Goal: Task Accomplishment & Management: Manage account settings

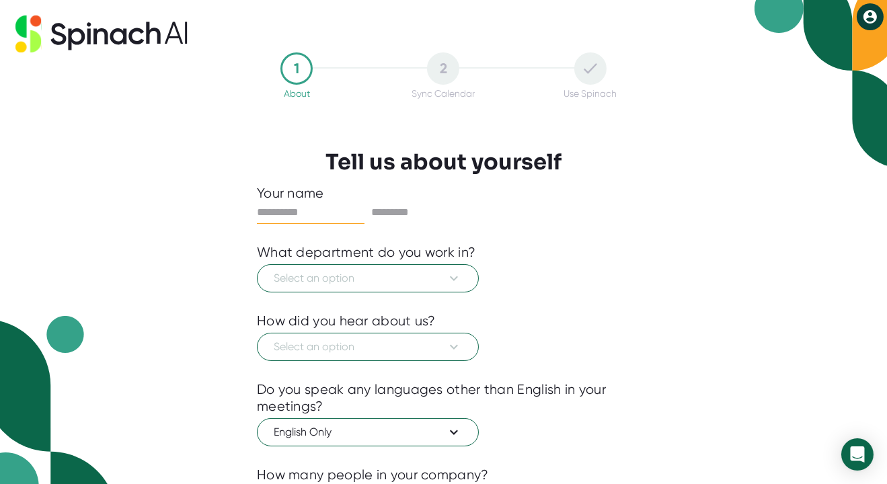
click at [875, 21] on icon at bounding box center [870, 16] width 13 height 13
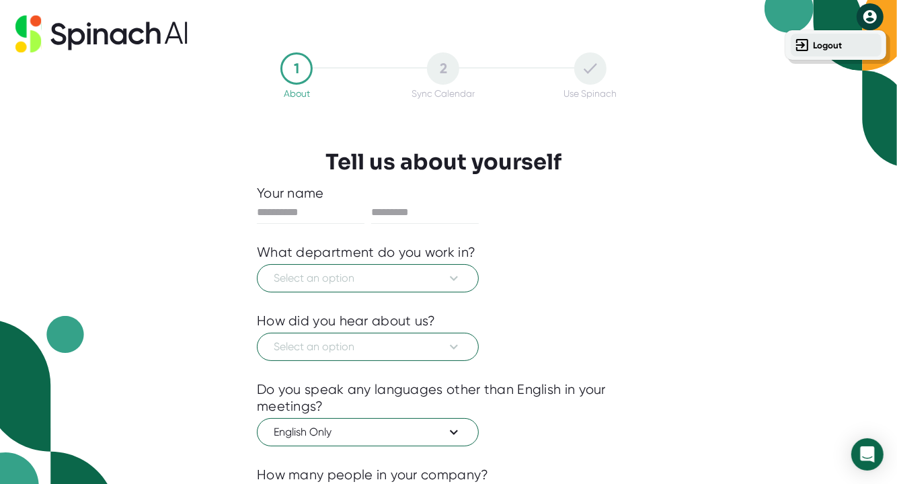
click at [830, 44] on b "Logout" at bounding box center [828, 45] width 29 height 11
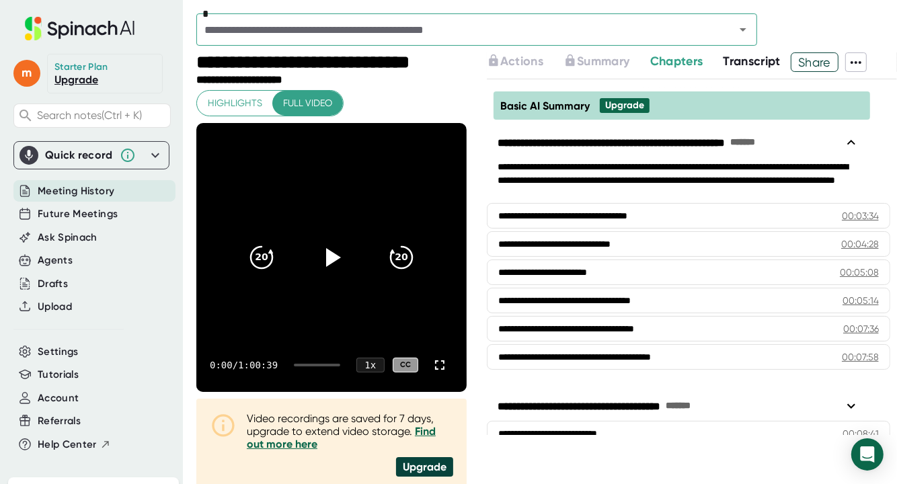
click at [270, 61] on div "**********" at bounding box center [319, 63] width 246 height 22
click at [332, 262] on icon at bounding box center [332, 258] width 34 height 34
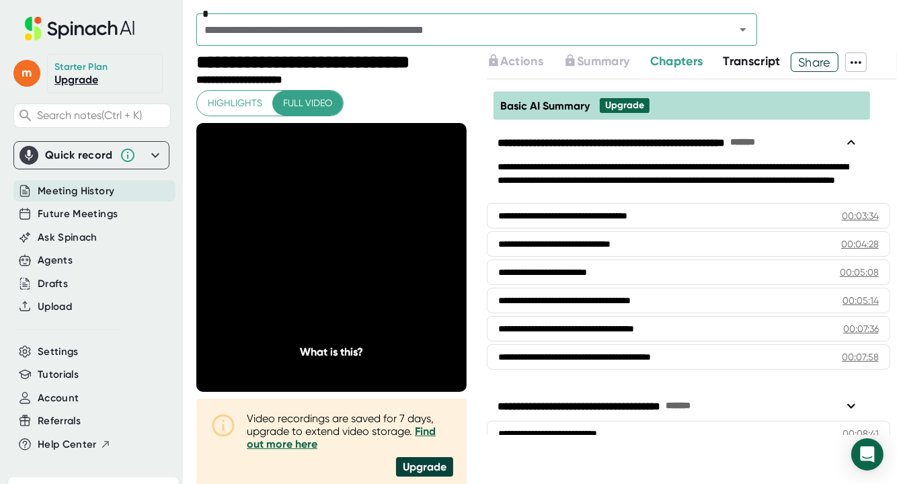
click at [147, 153] on icon at bounding box center [155, 155] width 16 height 16
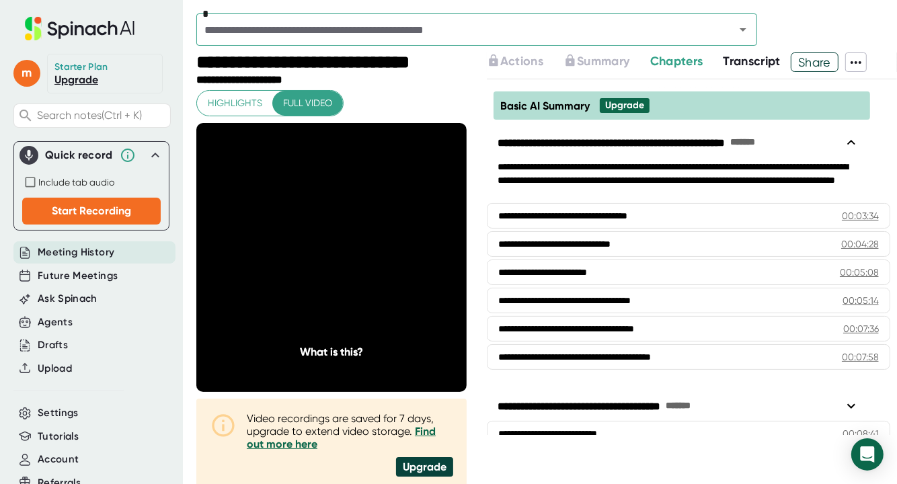
click at [1, 213] on div "m Starter Plan Upgrade Search notes (Ctrl + K) Quick record Include tab audio S…" at bounding box center [91, 255] width 183 height 511
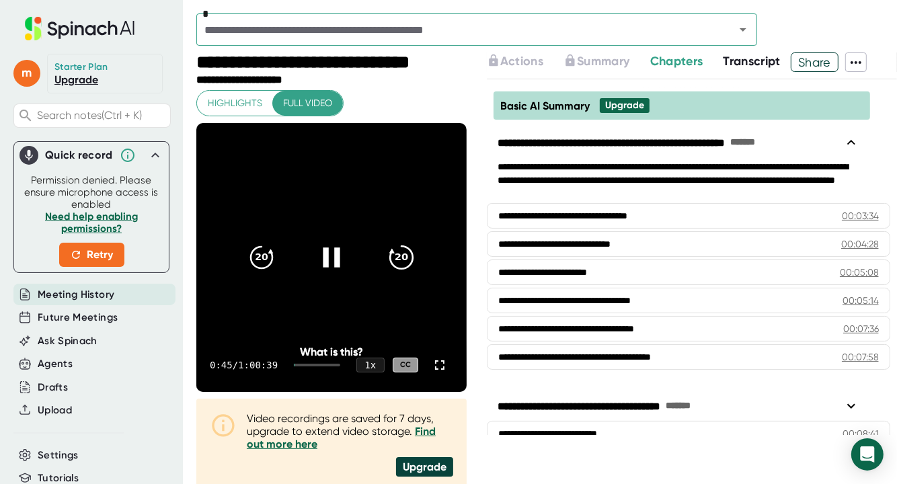
click at [398, 256] on icon "20" at bounding box center [402, 258] width 34 height 34
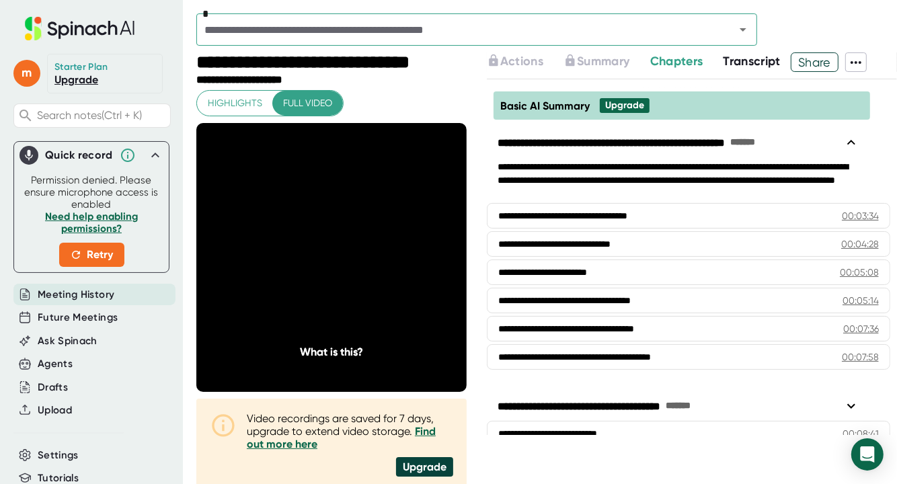
click at [398, 256] on icon "20" at bounding box center [402, 258] width 34 height 34
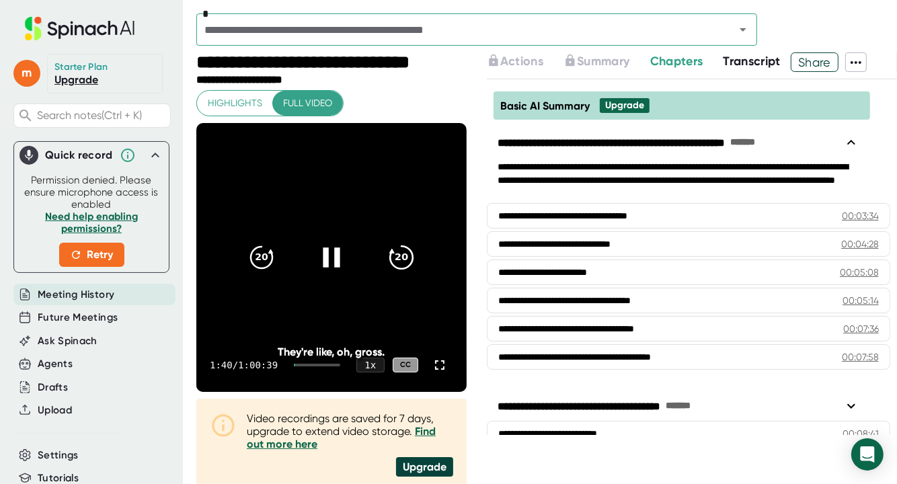
click at [398, 256] on icon "20" at bounding box center [402, 258] width 34 height 34
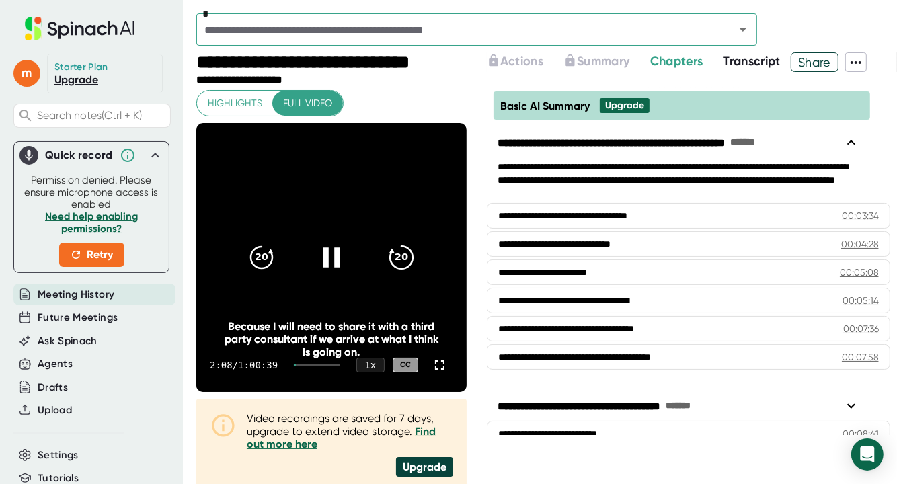
click at [398, 262] on icon "20" at bounding box center [402, 258] width 34 height 34
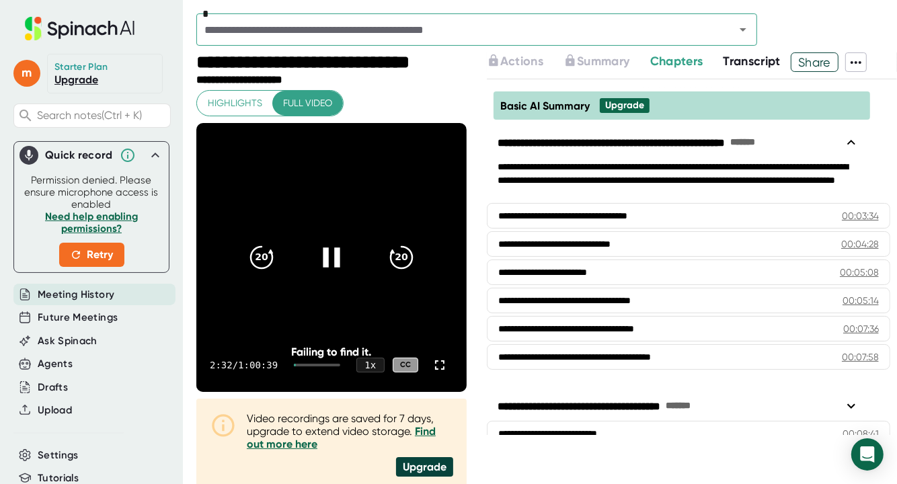
click at [323, 264] on icon at bounding box center [331, 258] width 17 height 20
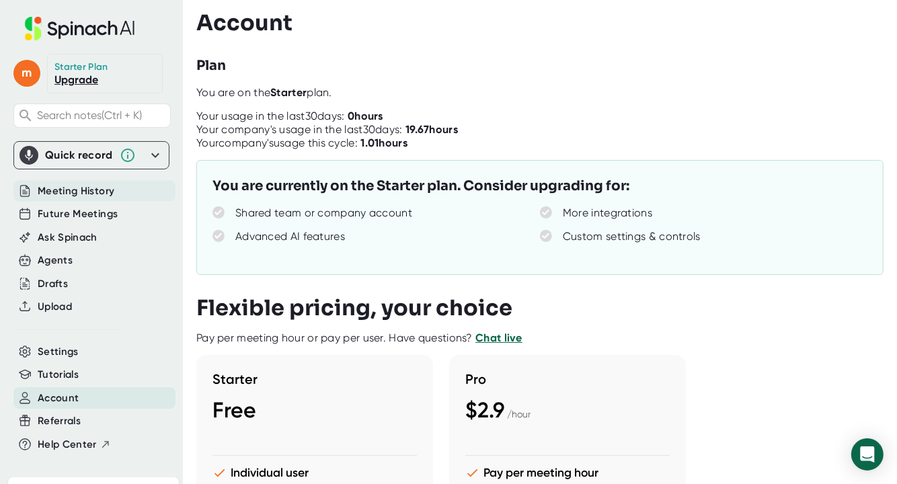
click at [108, 192] on span "Meeting History" at bounding box center [76, 191] width 77 height 15
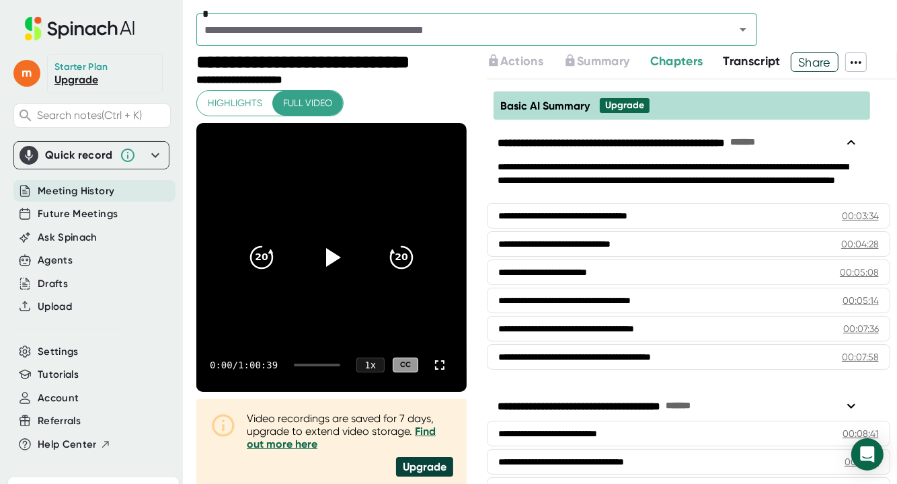
click at [78, 156] on div "Quick record" at bounding box center [79, 155] width 68 height 13
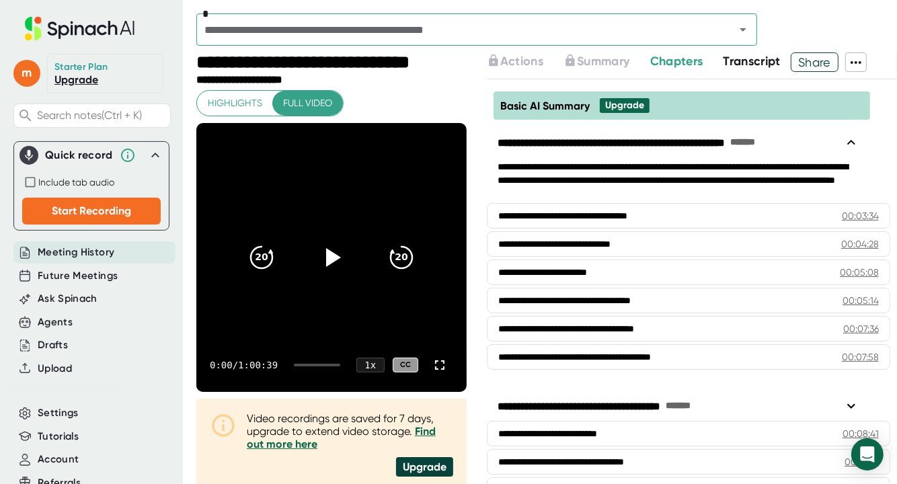
click at [78, 156] on div "Quick record" at bounding box center [79, 155] width 68 height 13
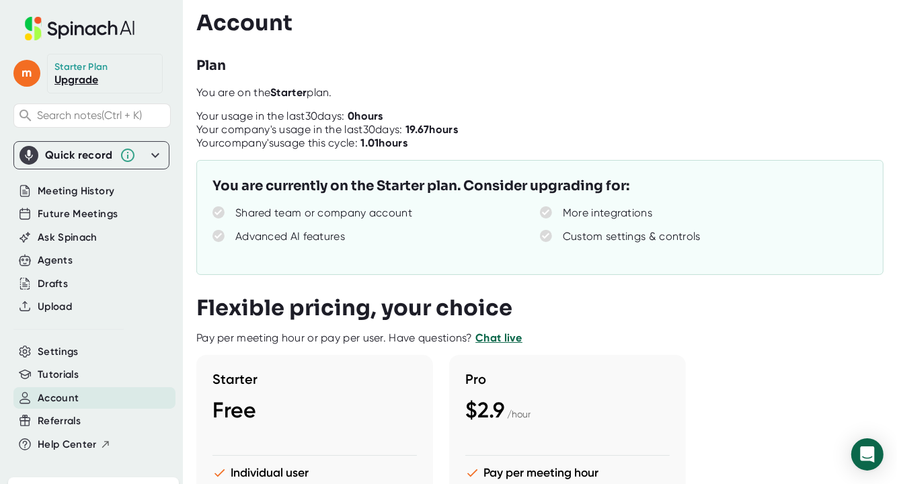
click at [91, 77] on link "Upgrade" at bounding box center [76, 79] width 44 height 13
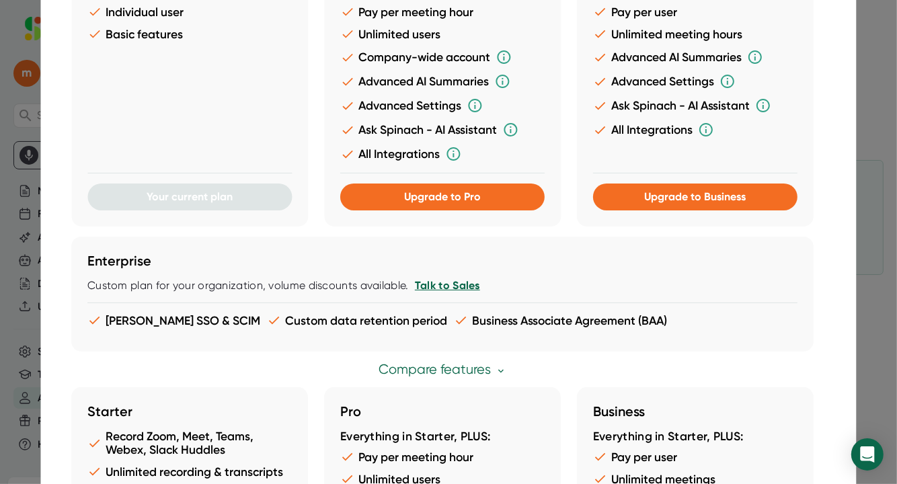
scroll to position [382, 0]
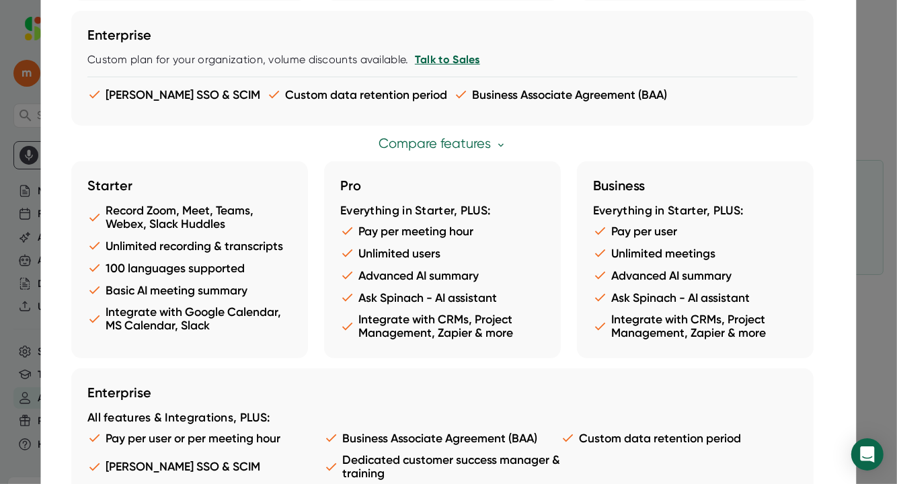
click at [1, 212] on div at bounding box center [448, 242] width 897 height 484
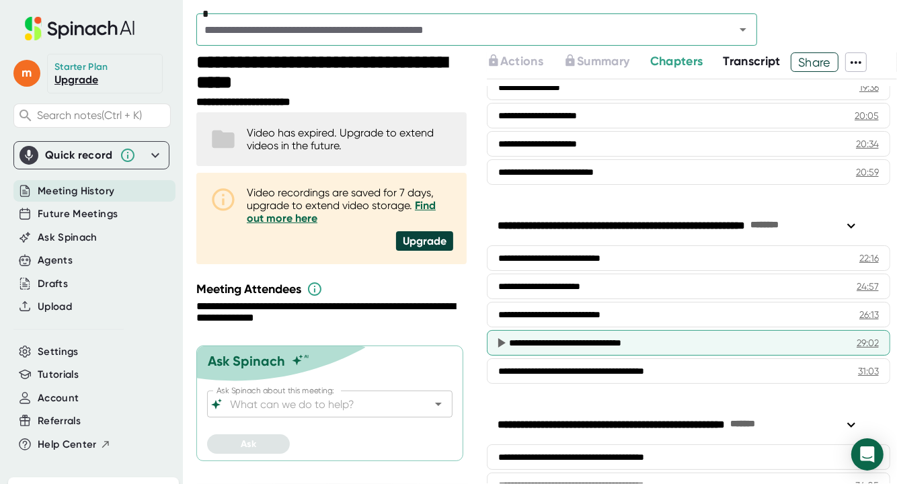
scroll to position [471, 0]
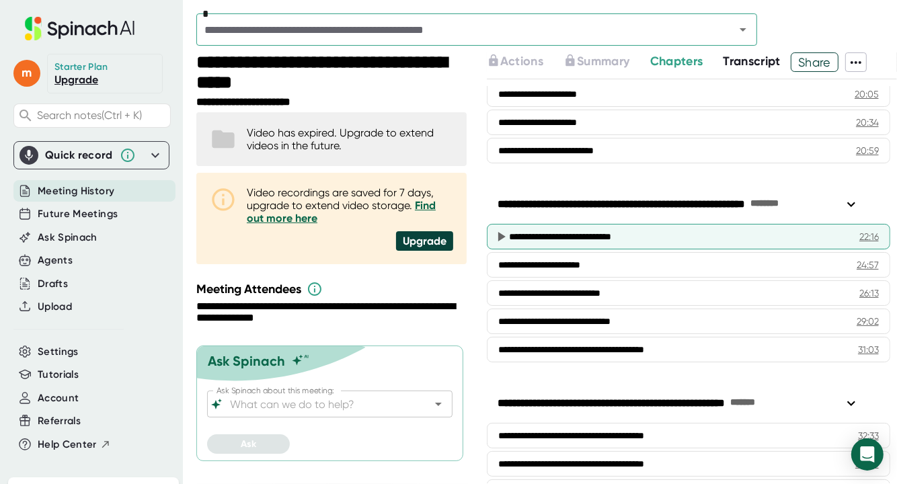
click at [581, 238] on div "**********" at bounding box center [668, 236] width 319 height 13
click at [498, 233] on icon at bounding box center [501, 237] width 16 height 16
click at [859, 235] on div "**********" at bounding box center [689, 237] width 404 height 26
click at [860, 232] on div "22:16" at bounding box center [870, 236] width 20 height 13
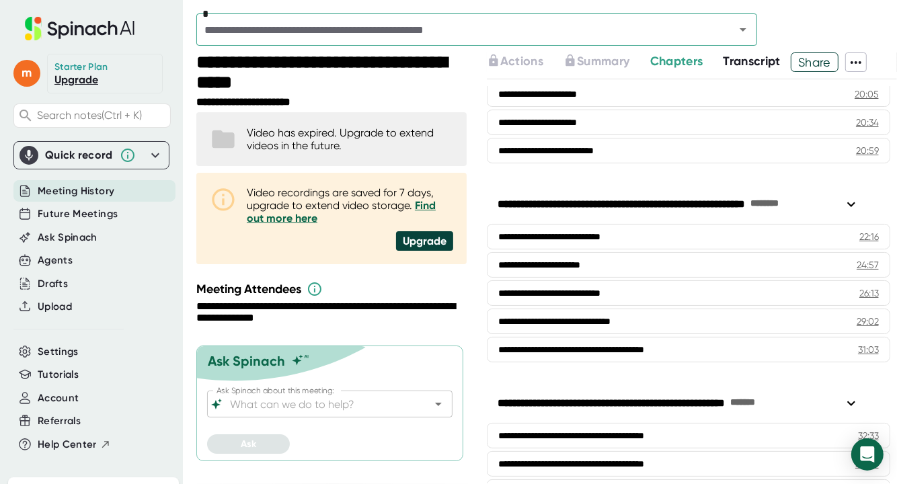
scroll to position [725, 0]
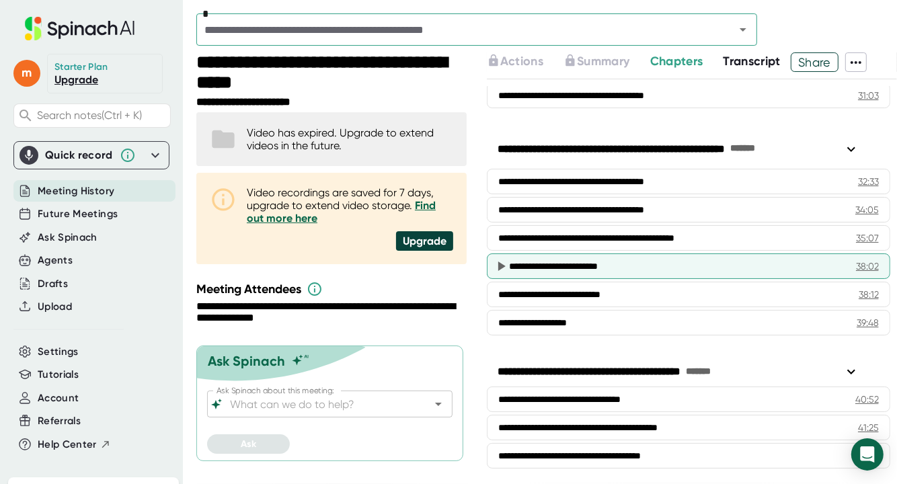
click at [569, 266] on div "**********" at bounding box center [667, 266] width 316 height 13
click at [503, 264] on icon at bounding box center [502, 266] width 7 height 9
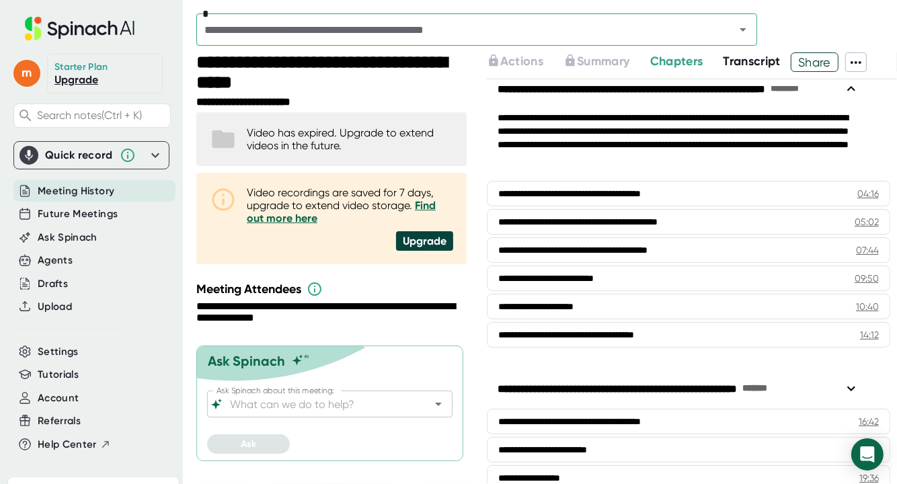
scroll to position [0, 0]
